Goal: Task Accomplishment & Management: Manage account settings

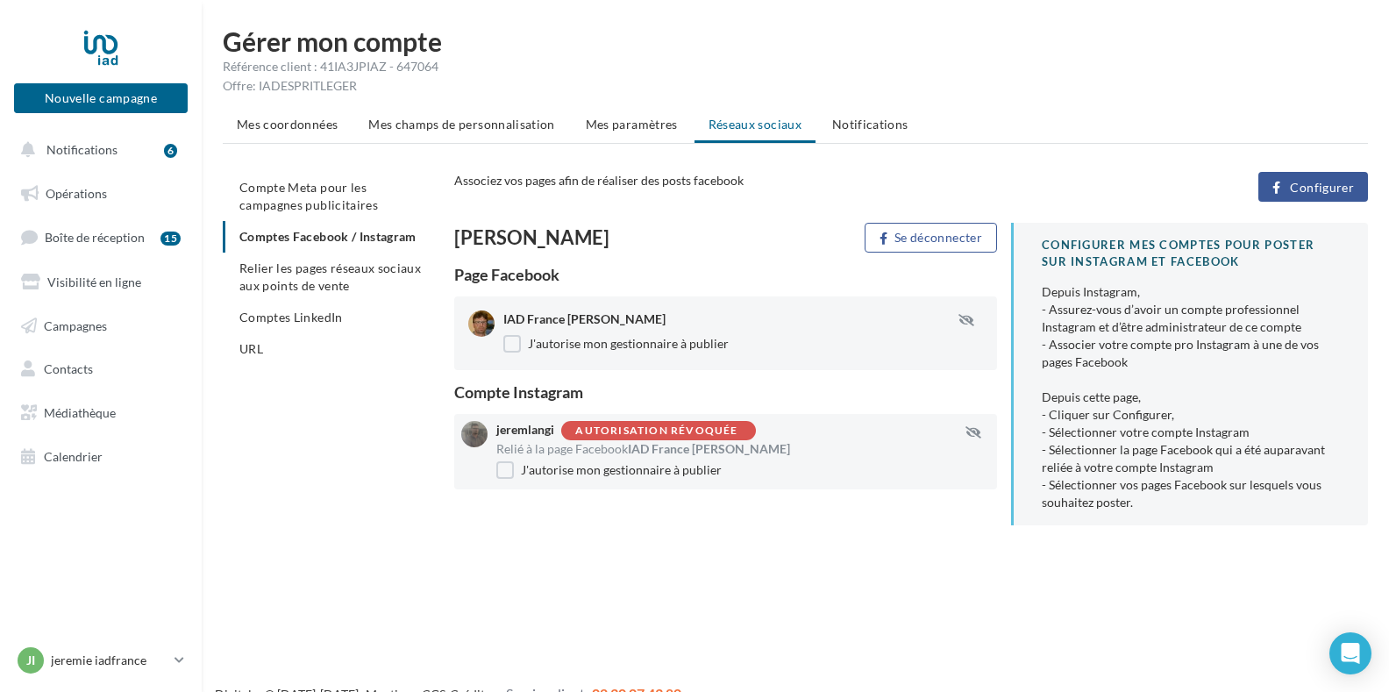
click at [667, 445] on span "IAD France [PERSON_NAME]" at bounding box center [709, 448] width 162 height 15
click at [608, 117] on span "Mes paramètres" at bounding box center [632, 124] width 92 height 15
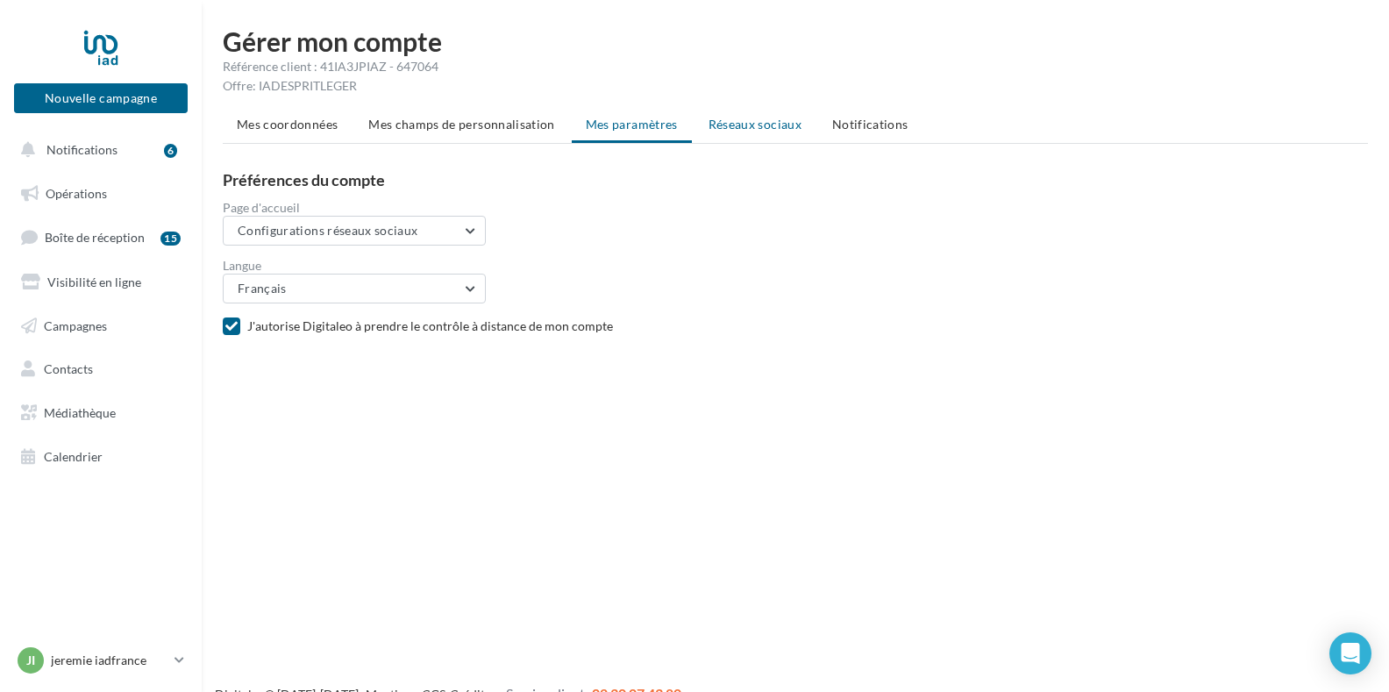
click at [757, 125] on span "Réseaux sociaux" at bounding box center [754, 124] width 93 height 15
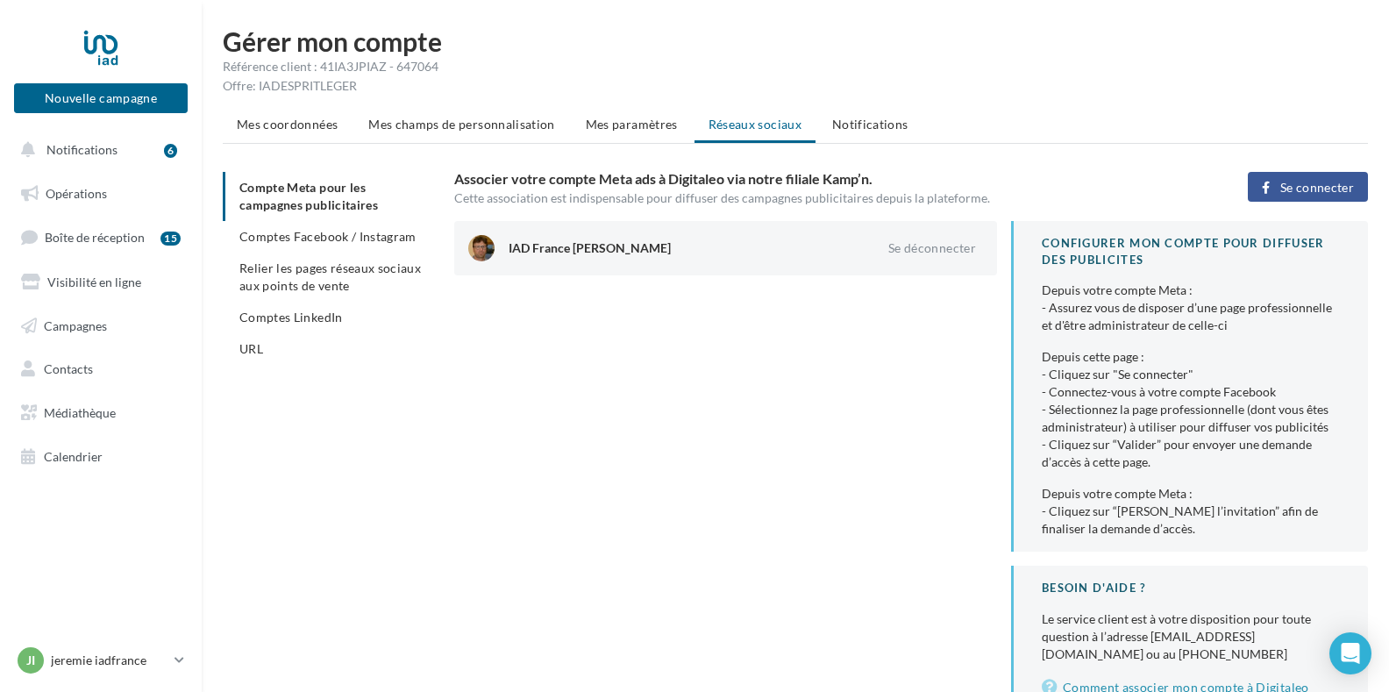
click at [1302, 188] on span "Se connecter" at bounding box center [1317, 188] width 74 height 14
click at [339, 239] on span "Comptes Facebook / Instagram" at bounding box center [327, 236] width 177 height 15
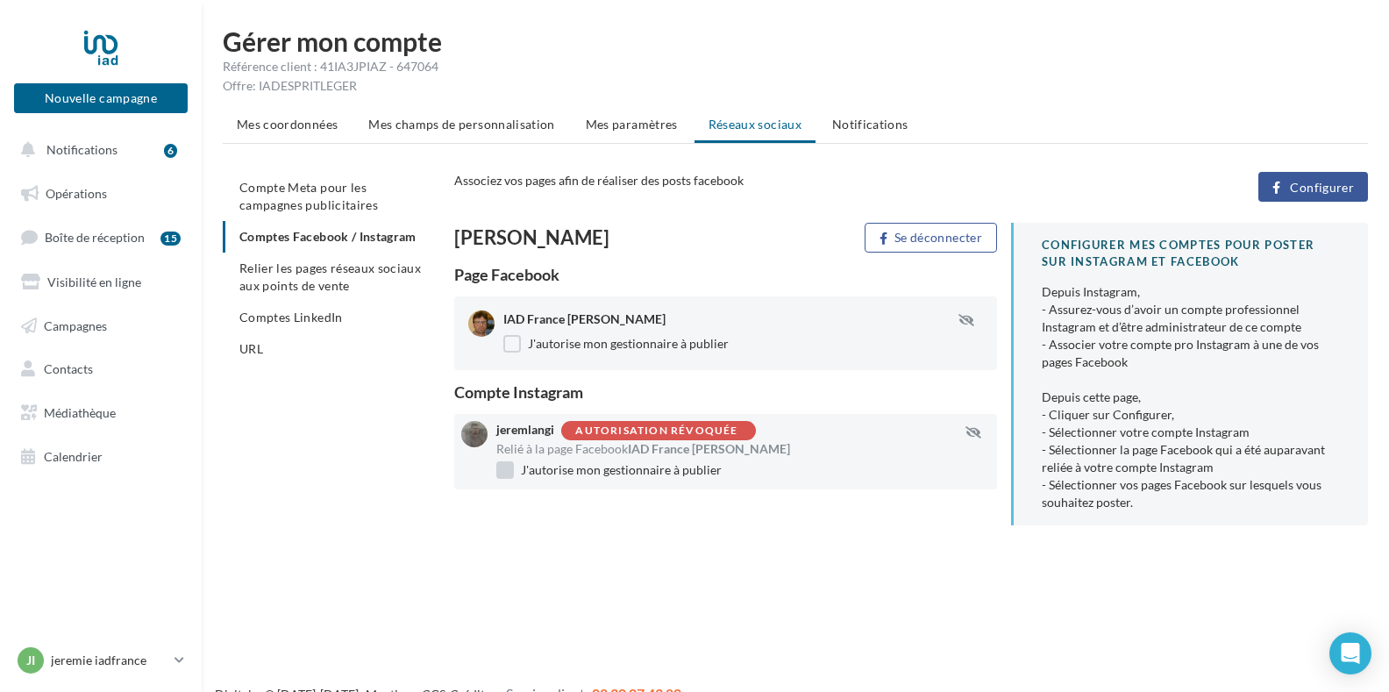
click at [541, 472] on label "J'autorise mon gestionnaire à publier" at bounding box center [608, 470] width 225 height 18
click at [528, 428] on span "jeremlangi" at bounding box center [525, 429] width 58 height 15
click at [615, 428] on div "Autorisation révoquée" at bounding box center [656, 430] width 162 height 11
click at [643, 446] on span "IAD France [PERSON_NAME]" at bounding box center [709, 448] width 162 height 15
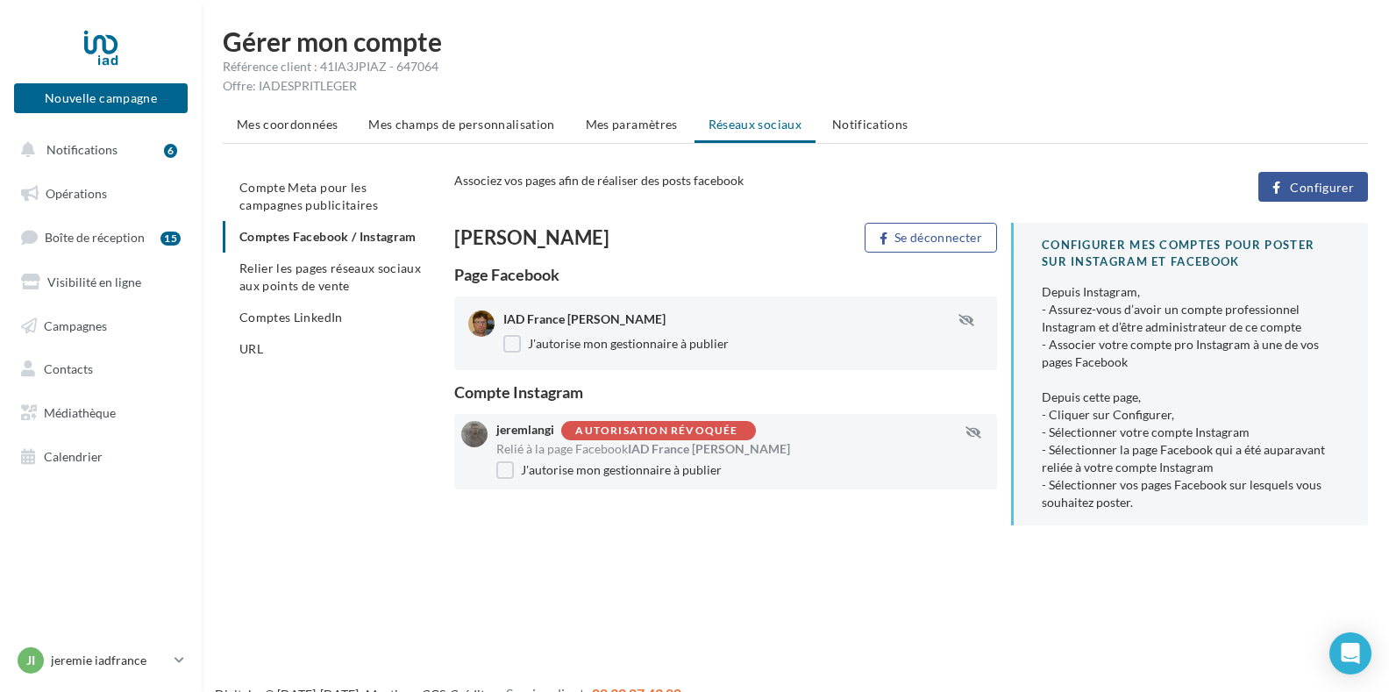
click at [726, 430] on div "Autorisation révoquée" at bounding box center [656, 430] width 162 height 11
click at [289, 293] on span "Relier les pages réseaux sociaux aux points de vente" at bounding box center [329, 276] width 181 height 32
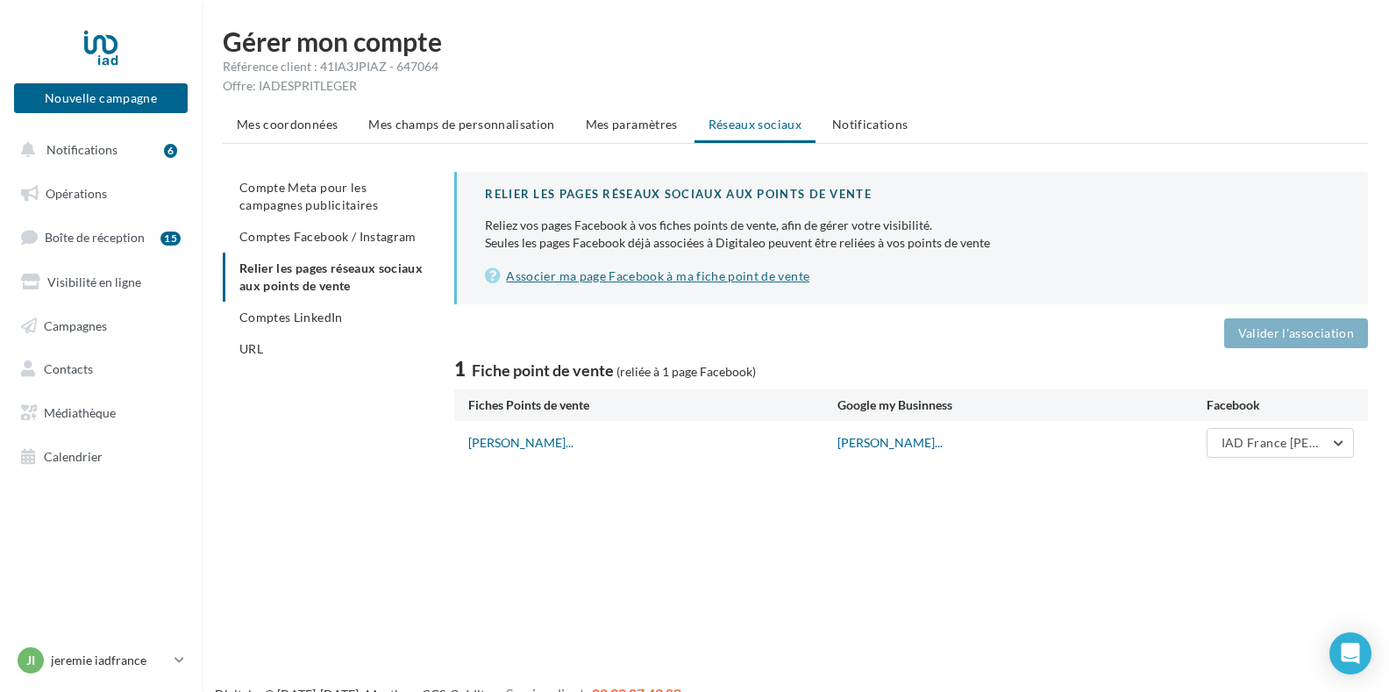
click at [607, 275] on link "Associer ma page Facebook à ma fiche point de vente" at bounding box center [912, 276] width 855 height 21
click at [290, 316] on span "Comptes LinkedIn" at bounding box center [290, 316] width 103 height 15
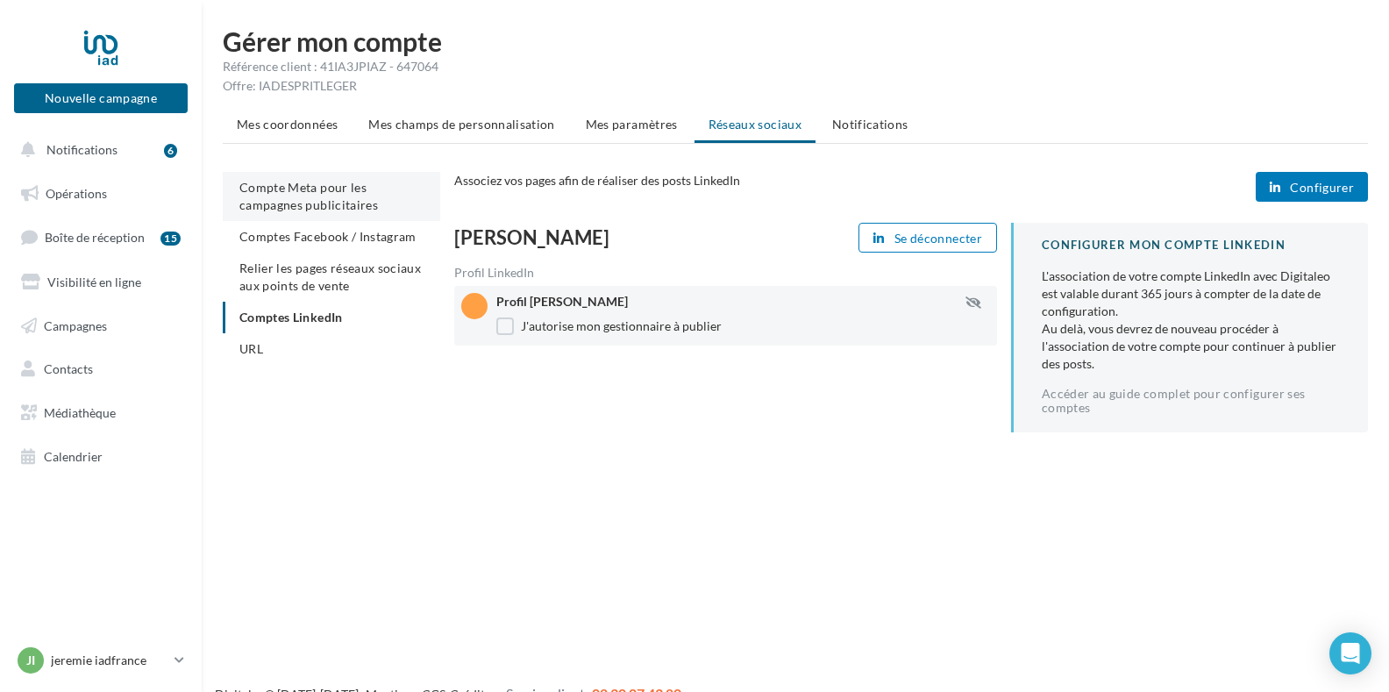
click at [305, 197] on span "Compte Meta pour les campagnes publicitaires" at bounding box center [308, 196] width 139 height 32
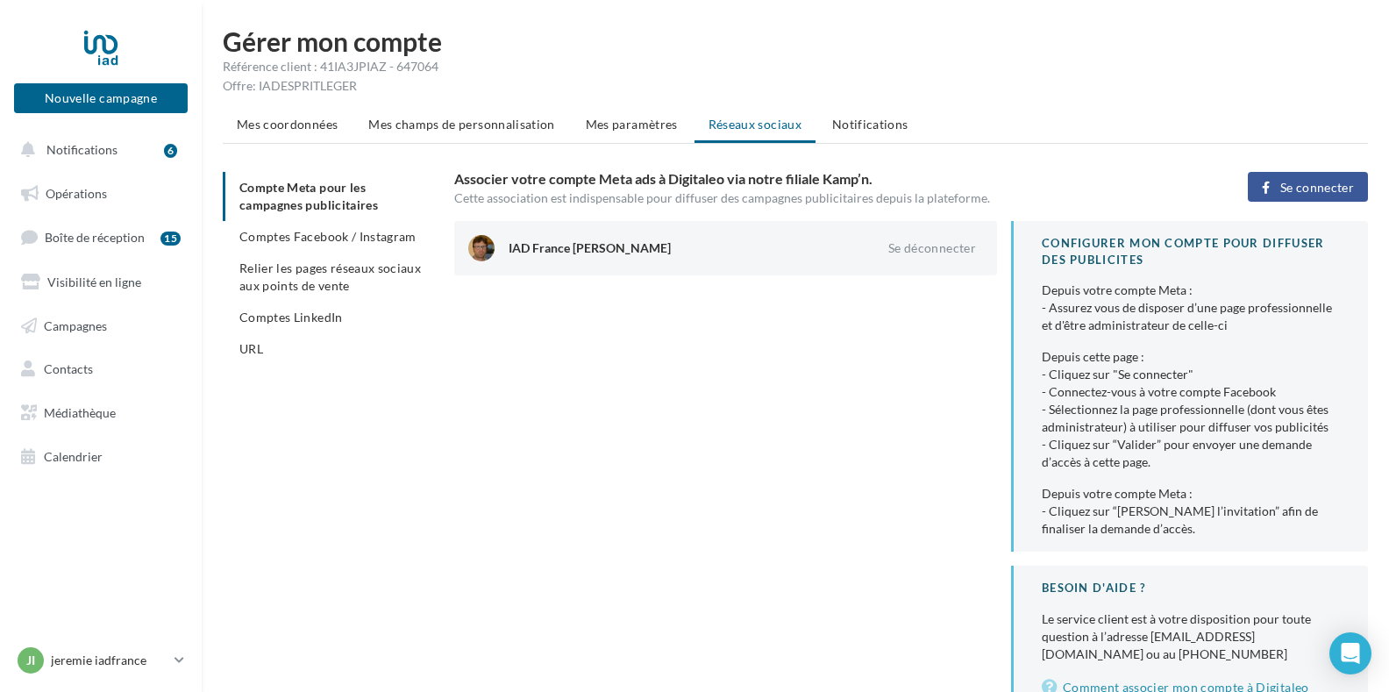
click at [475, 245] on div at bounding box center [481, 248] width 26 height 26
click at [287, 234] on span "Comptes Facebook / Instagram" at bounding box center [327, 236] width 177 height 15
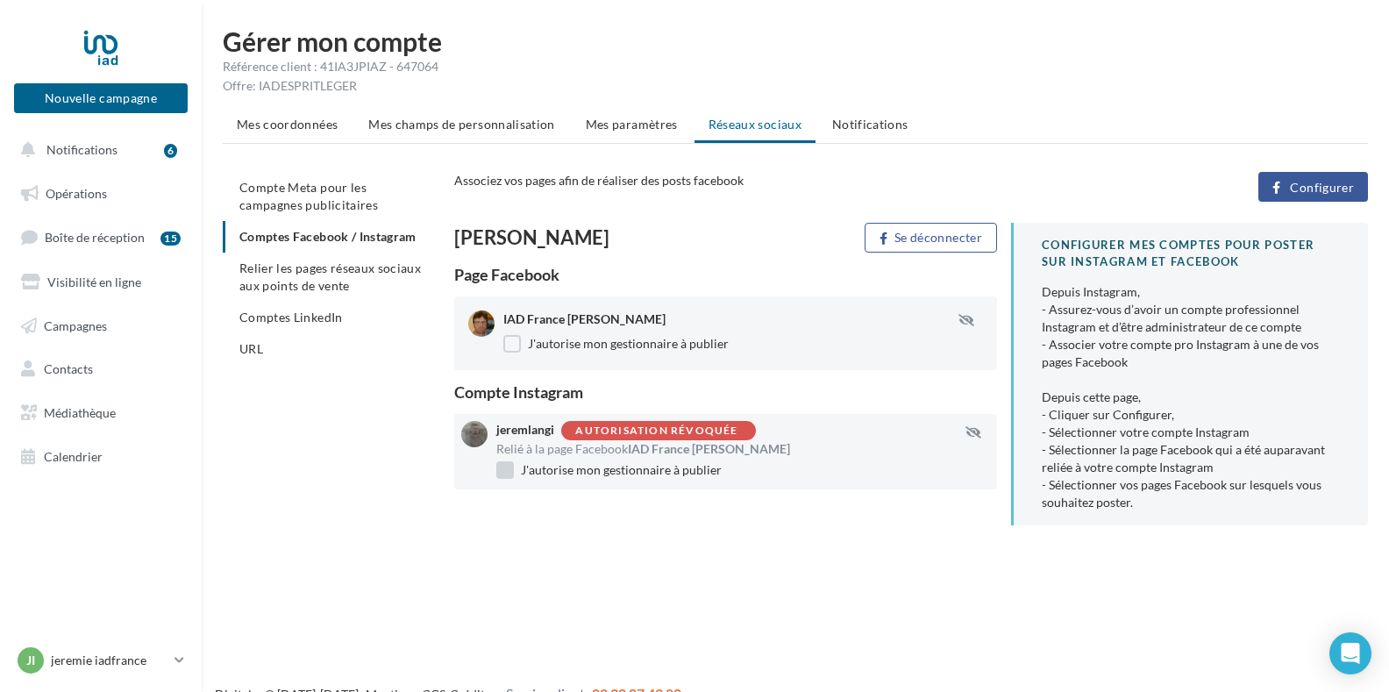
click at [505, 465] on label "J'autorise mon gestionnaire à publier" at bounding box center [608, 470] width 225 height 18
click at [490, 392] on div "Compte Instagram" at bounding box center [725, 392] width 543 height 16
click at [980, 458] on div "Relié à la page Facebook IAD France [PERSON_NAME]" at bounding box center [743, 449] width 494 height 18
click at [827, 442] on div "Relié à la page Facebook IAD France [PERSON_NAME]" at bounding box center [743, 449] width 494 height 18
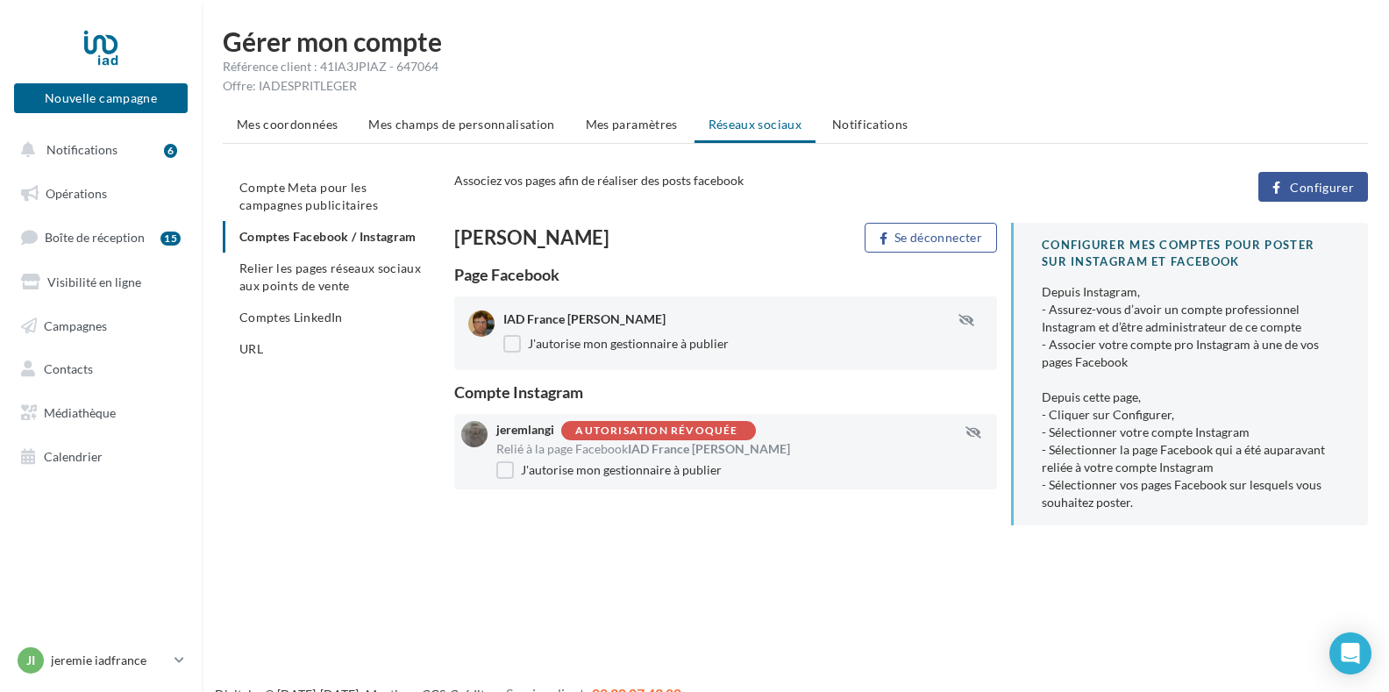
click at [763, 448] on span "IAD France [PERSON_NAME]" at bounding box center [709, 448] width 162 height 15
click at [659, 428] on div "Autorisation révoquée" at bounding box center [656, 430] width 162 height 11
